Goal: Task Accomplishment & Management: Manage account settings

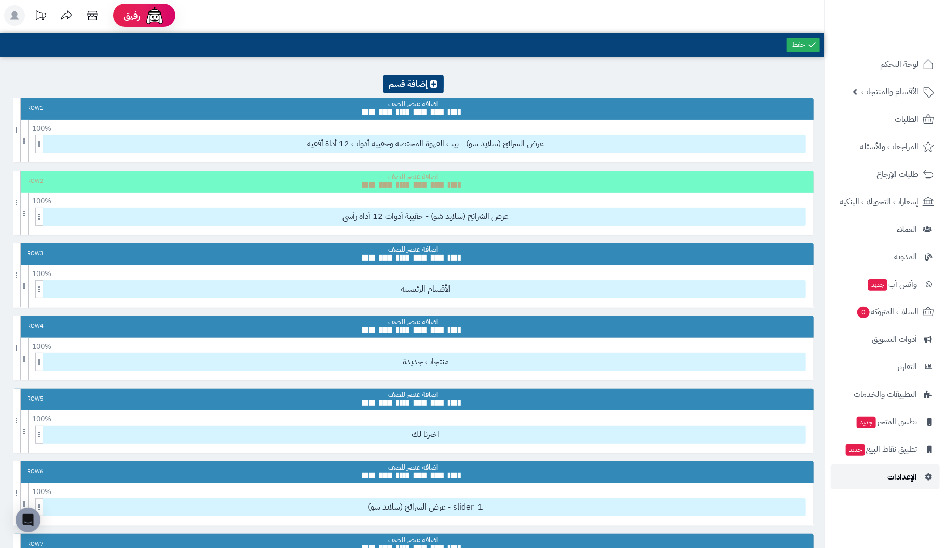
click at [905, 477] on span "الإعدادات" at bounding box center [903, 477] width 30 height 15
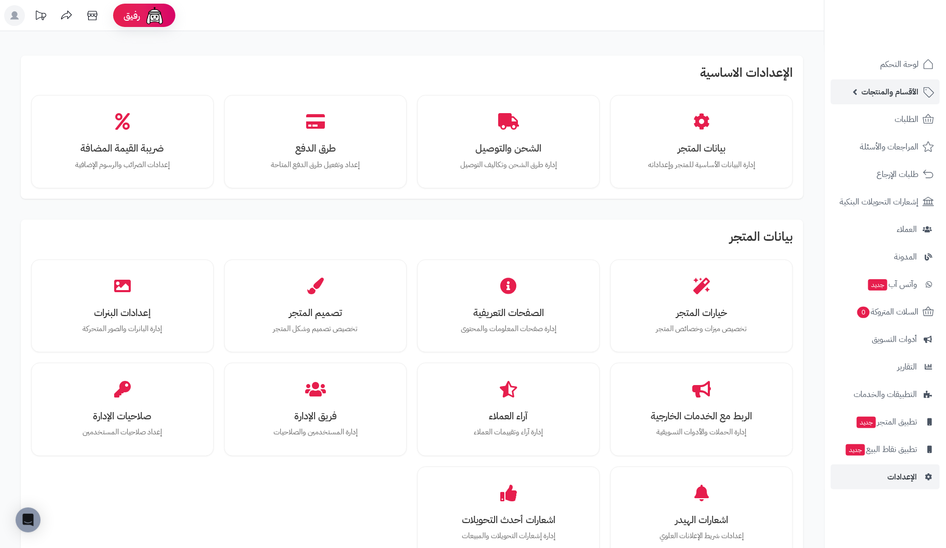
click at [902, 92] on span "الأقسام والمنتجات" at bounding box center [890, 92] width 57 height 15
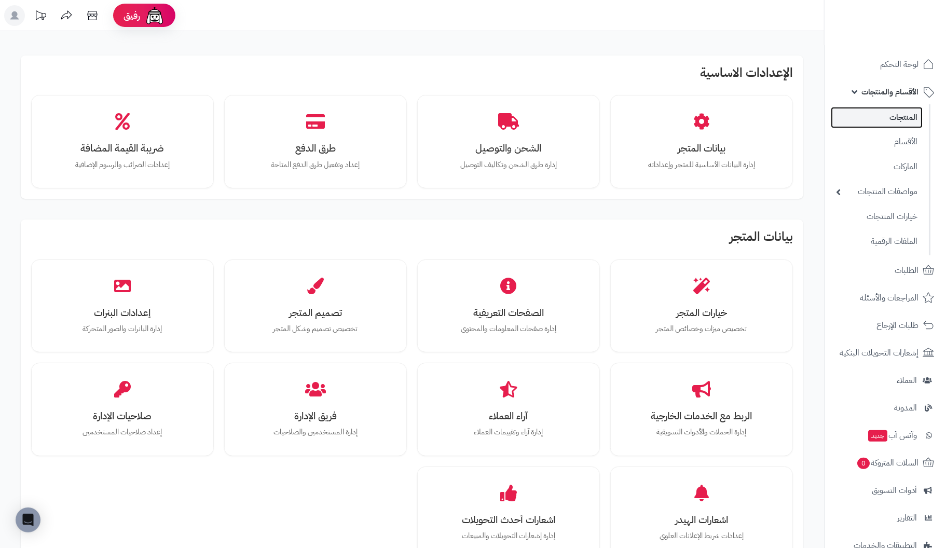
click at [906, 117] on link "المنتجات" at bounding box center [877, 117] width 92 height 21
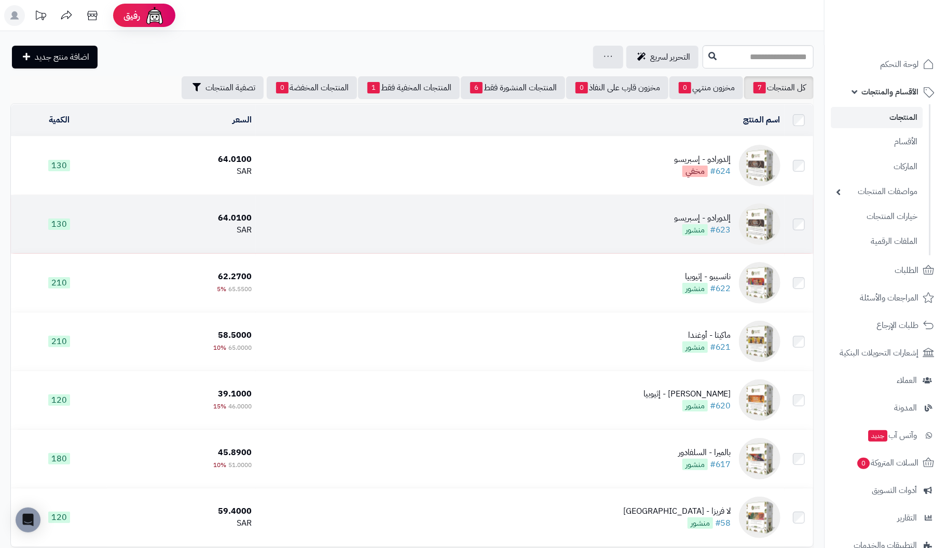
click at [712, 230] on div "إلدورادو - إسبريسو #623 منشور" at bounding box center [702, 224] width 57 height 24
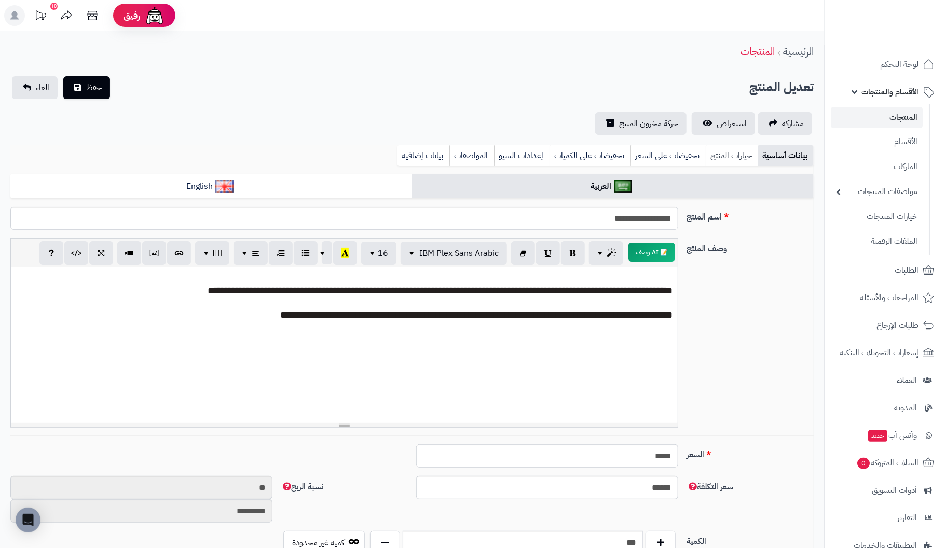
click at [746, 155] on link "خيارات المنتج" at bounding box center [732, 155] width 52 height 21
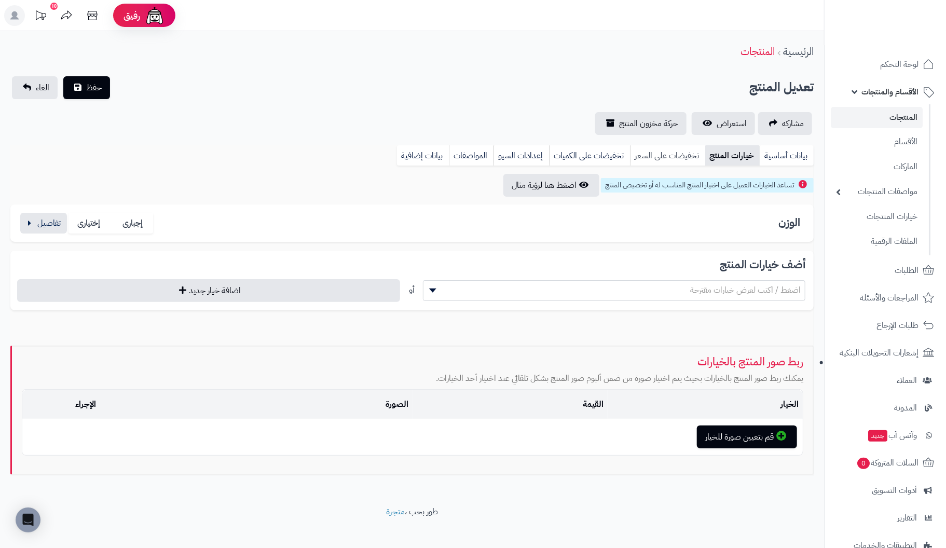
click at [689, 157] on link "تخفيضات على السعر" at bounding box center [667, 155] width 75 height 21
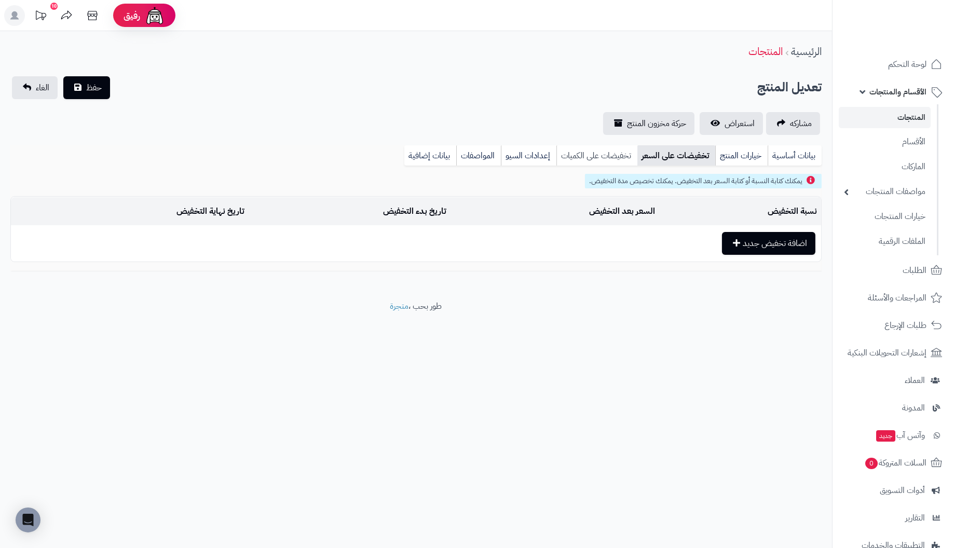
click at [598, 155] on link "تخفيضات على الكميات" at bounding box center [596, 155] width 81 height 21
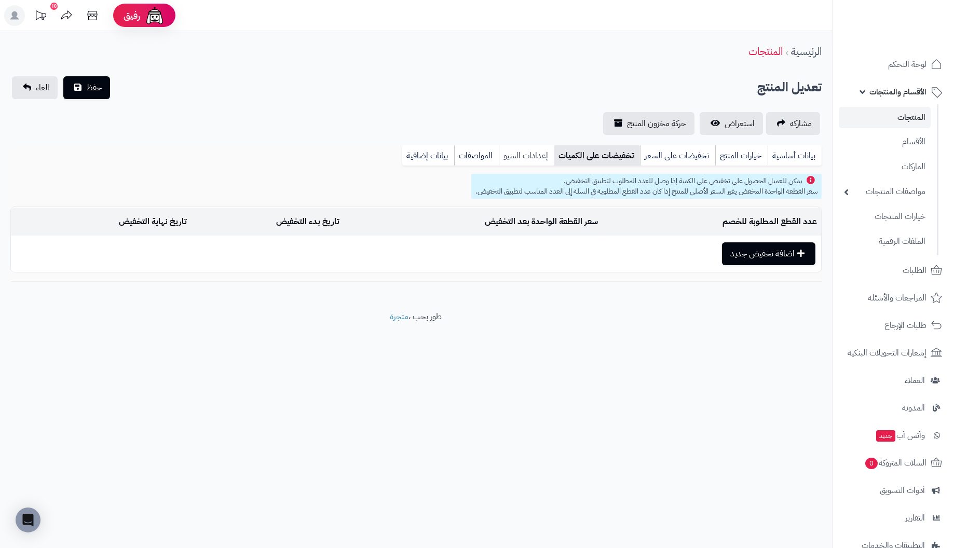
click at [532, 155] on link "إعدادات السيو" at bounding box center [527, 155] width 56 height 21
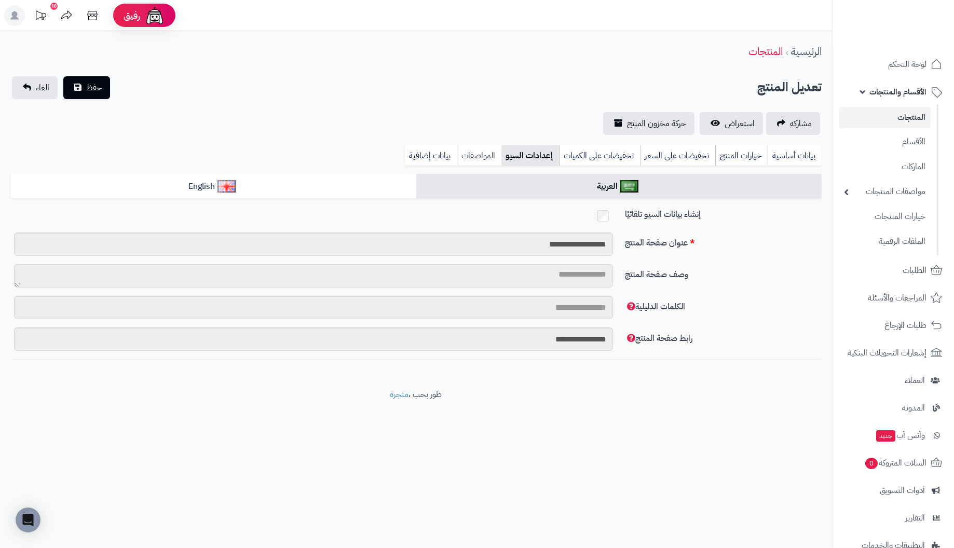
click at [487, 155] on link "المواصفات" at bounding box center [479, 155] width 45 height 21
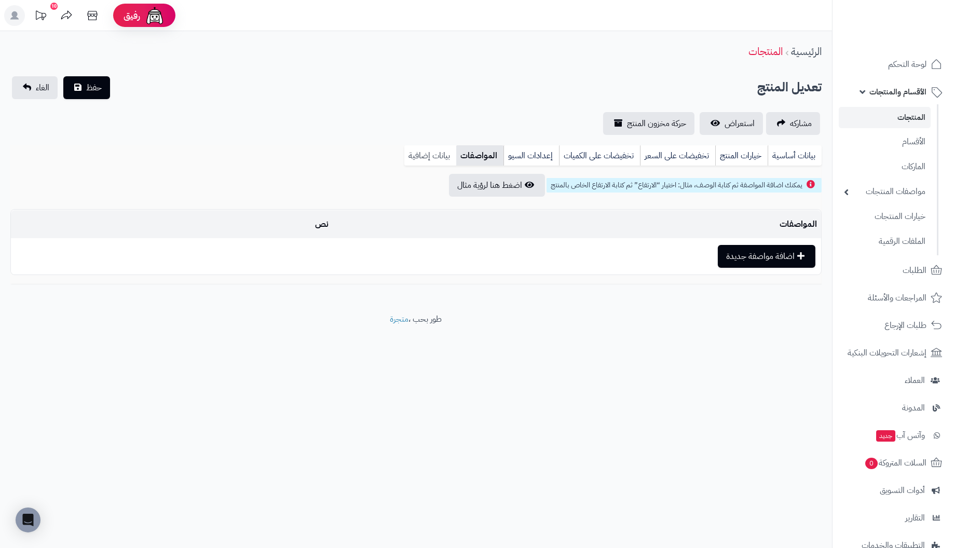
click at [432, 153] on link "بيانات إضافية" at bounding box center [430, 155] width 52 height 21
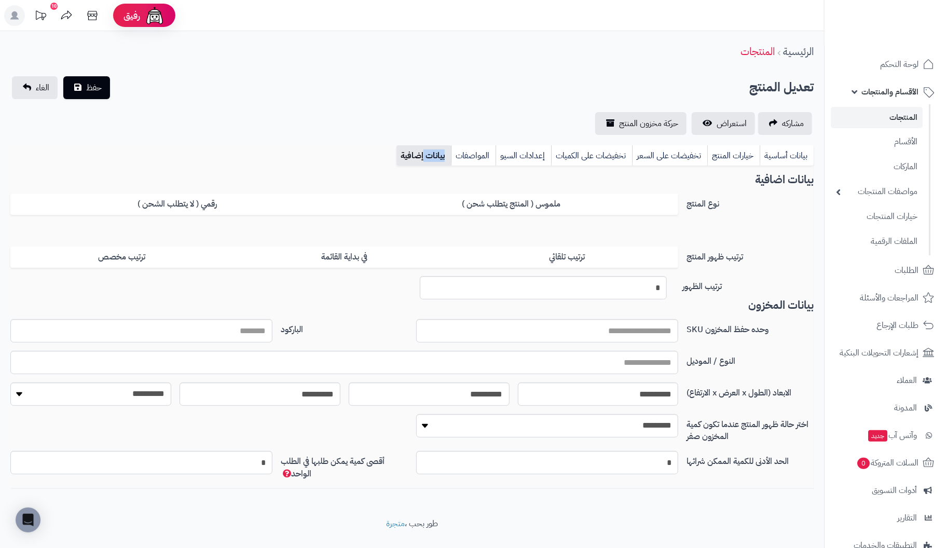
click at [432, 153] on link "بيانات إضافية" at bounding box center [424, 155] width 55 height 21
click at [17, 394] on select "**********" at bounding box center [90, 394] width 161 height 23
click at [160, 210] on label "رقمي ( لا يتطلب الشحن )" at bounding box center [177, 204] width 334 height 21
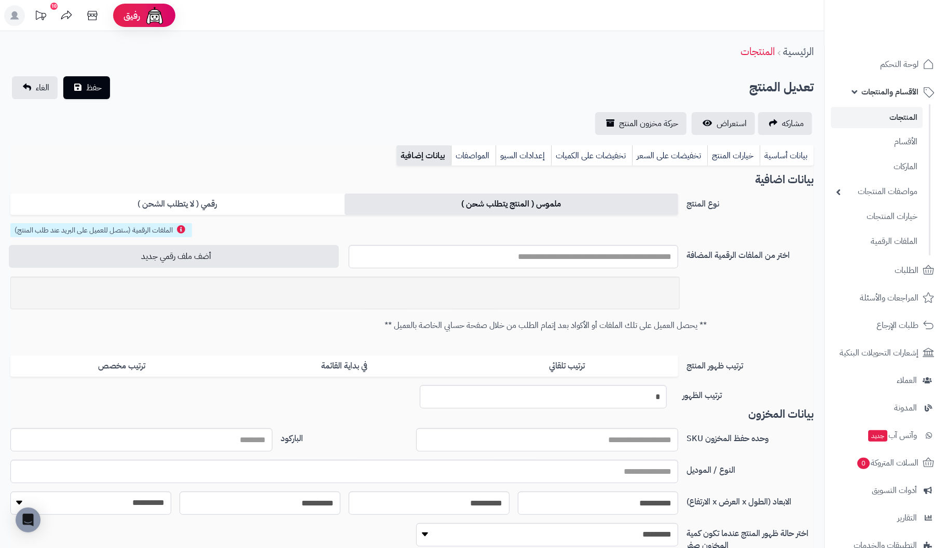
click at [464, 208] on label "ملموس ( المنتج يتطلب شحن )" at bounding box center [512, 204] width 334 height 21
